Goal: Task Accomplishment & Management: Use online tool/utility

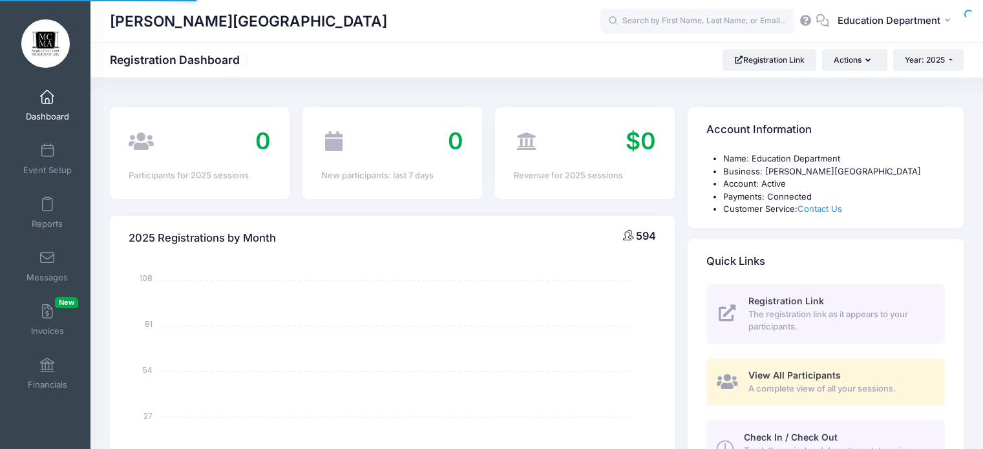
select select
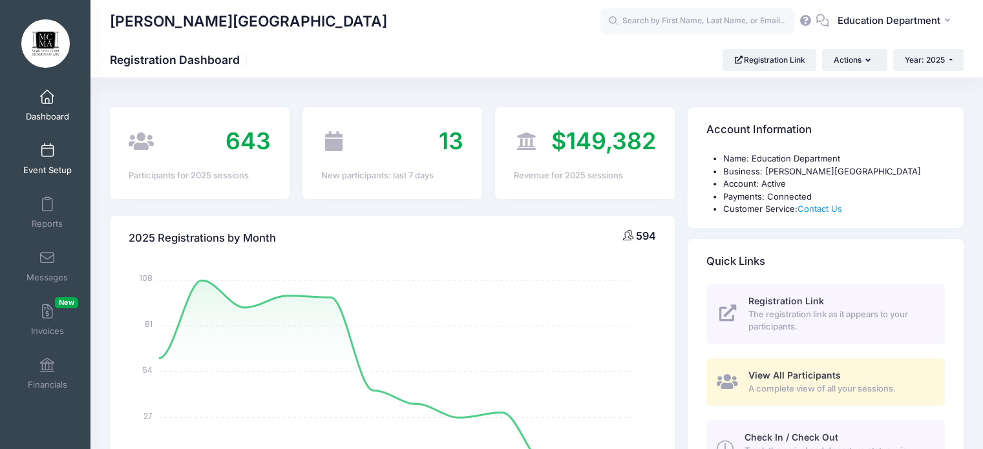
click at [47, 153] on span at bounding box center [47, 151] width 0 height 14
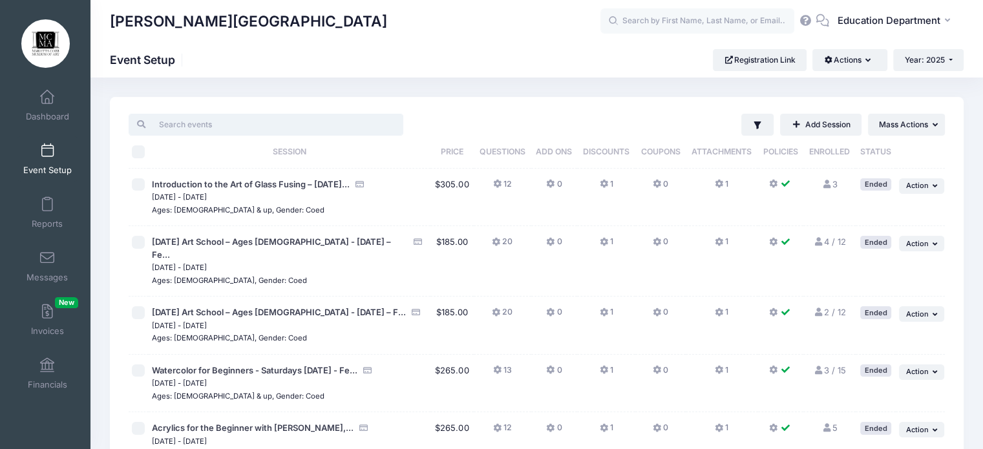
click at [204, 129] on input "search" at bounding box center [266, 125] width 275 height 22
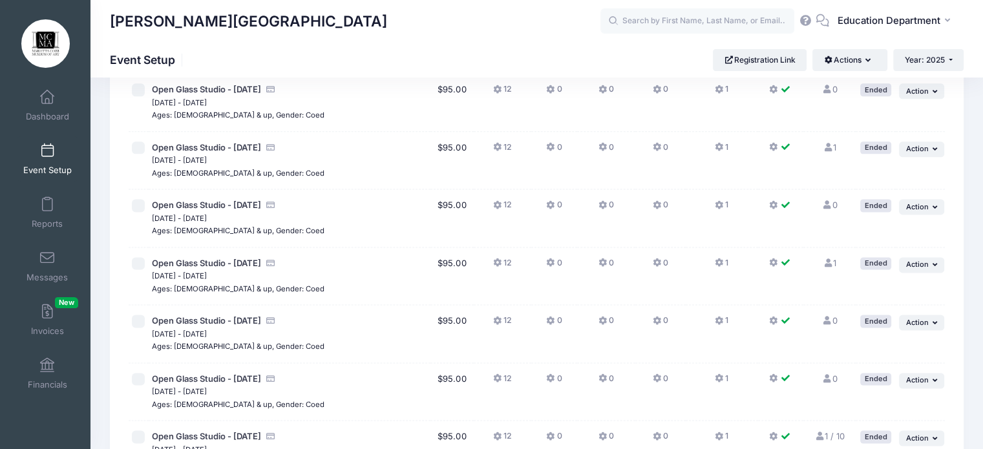
scroll to position [1656, 0]
type input "glass open"
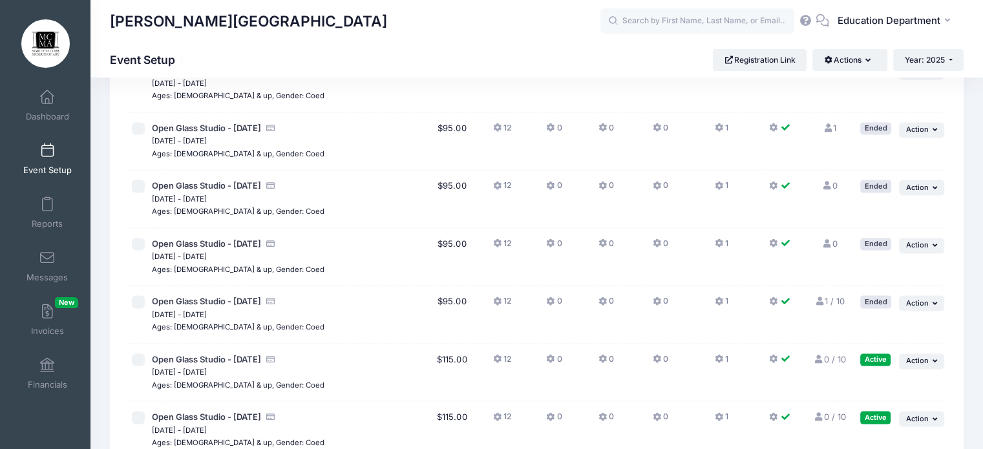
scroll to position [1791, 0]
